Goal: Obtain resource: Download file/media

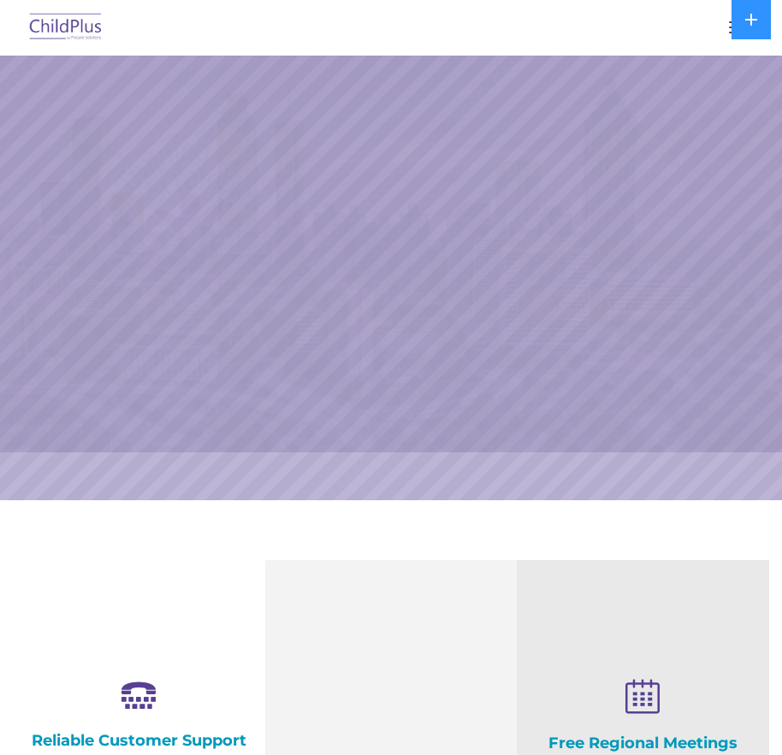
select select "MEDIUM"
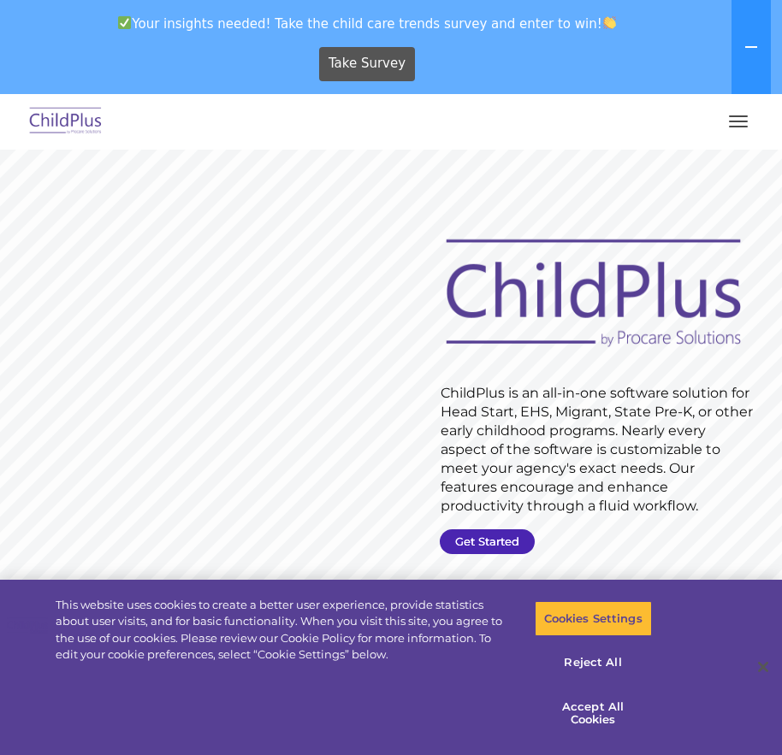
click at [465, 536] on link "Get Started" at bounding box center [487, 542] width 95 height 25
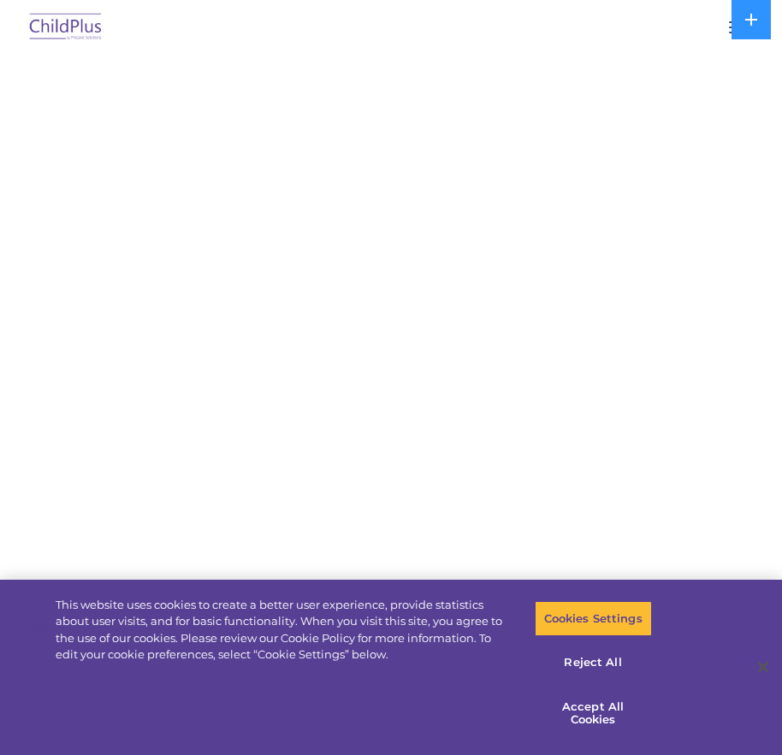
select select "MEDIUM"
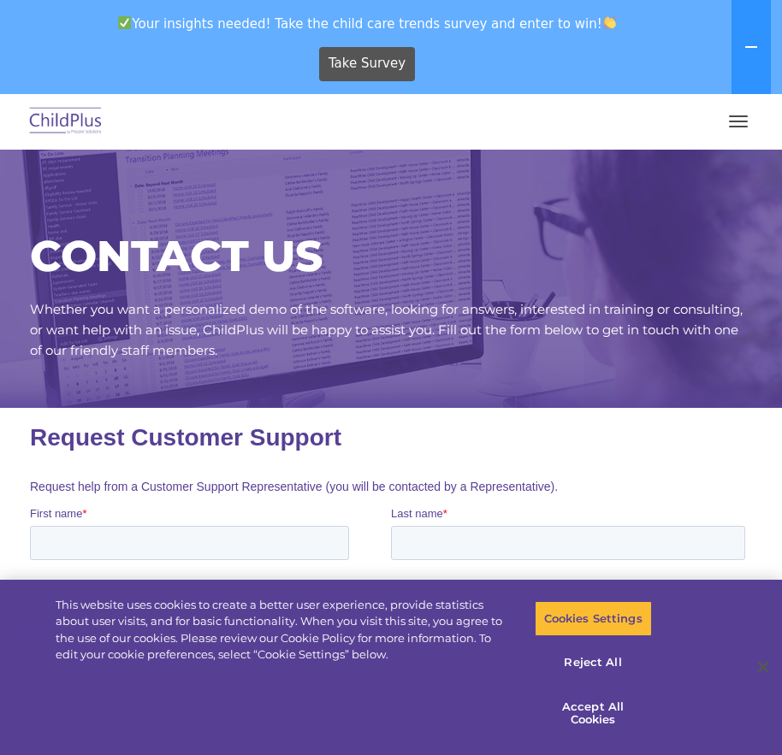
click at [731, 120] on button "button" at bounding box center [738, 121] width 36 height 27
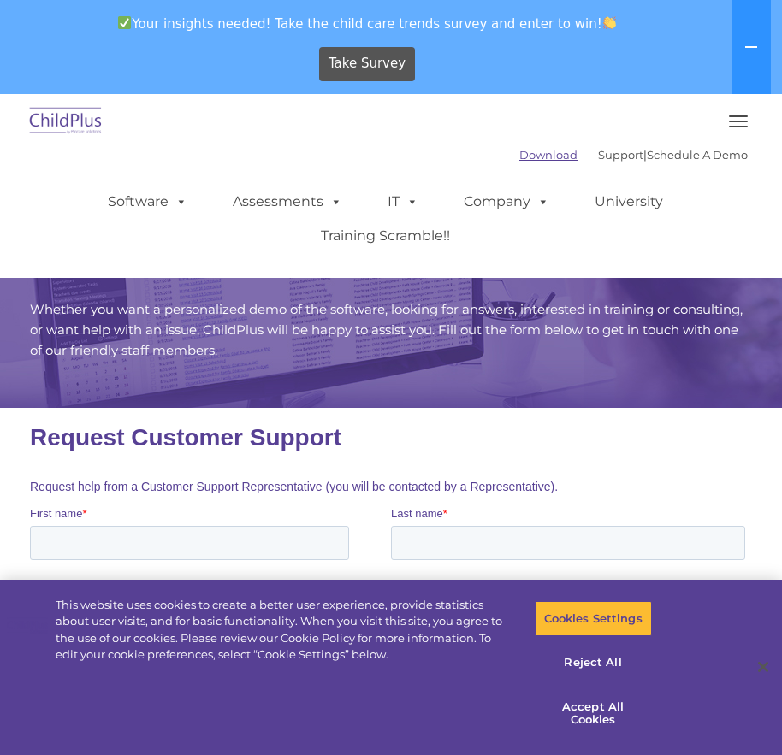
click at [519, 155] on link "Download" at bounding box center [548, 155] width 58 height 14
